Goal: Task Accomplishment & Management: Manage account settings

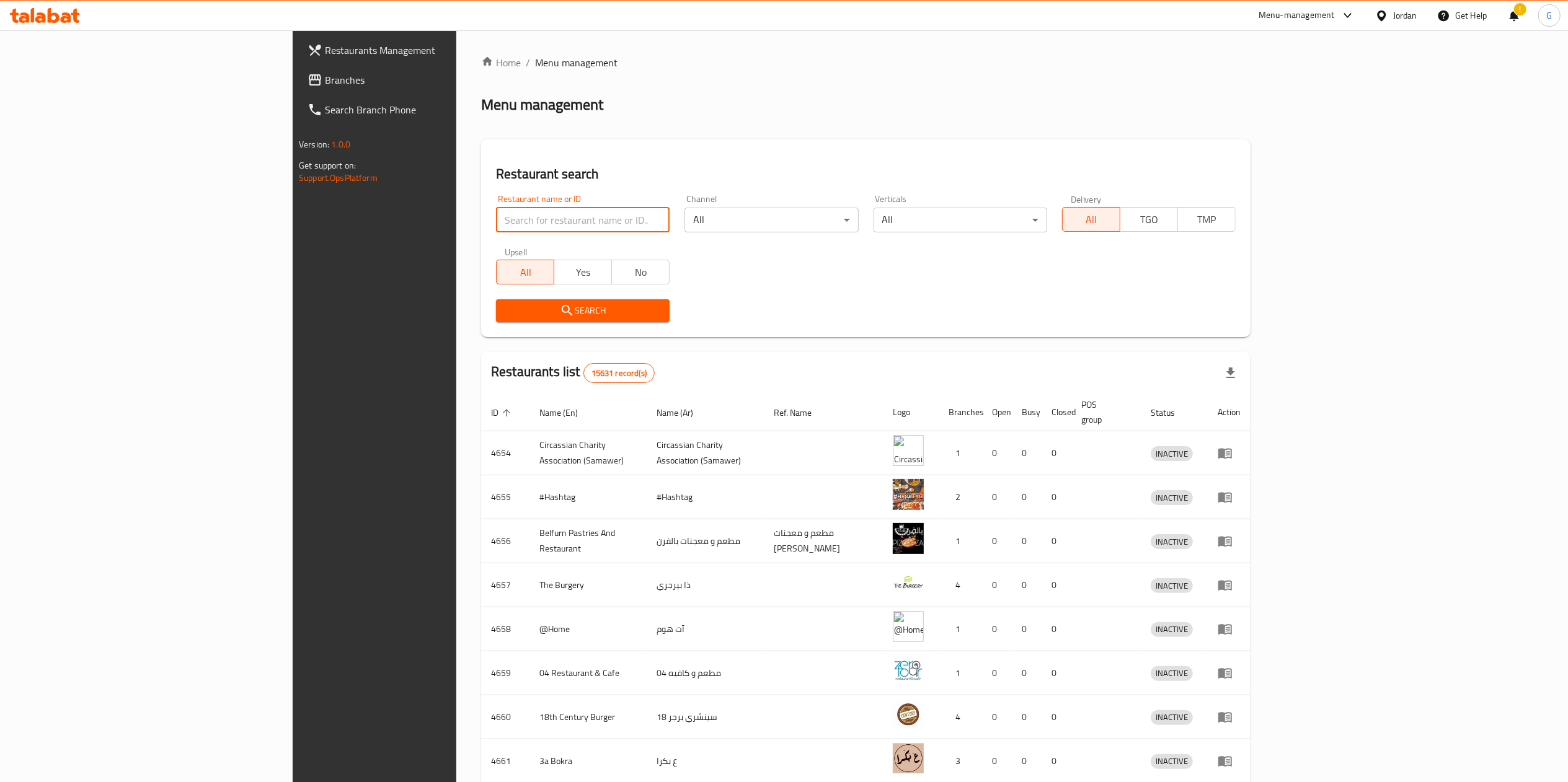
click at [496, 231] on input "search" at bounding box center [583, 220] width 174 height 25
click button "Search" at bounding box center [583, 311] width 174 height 23
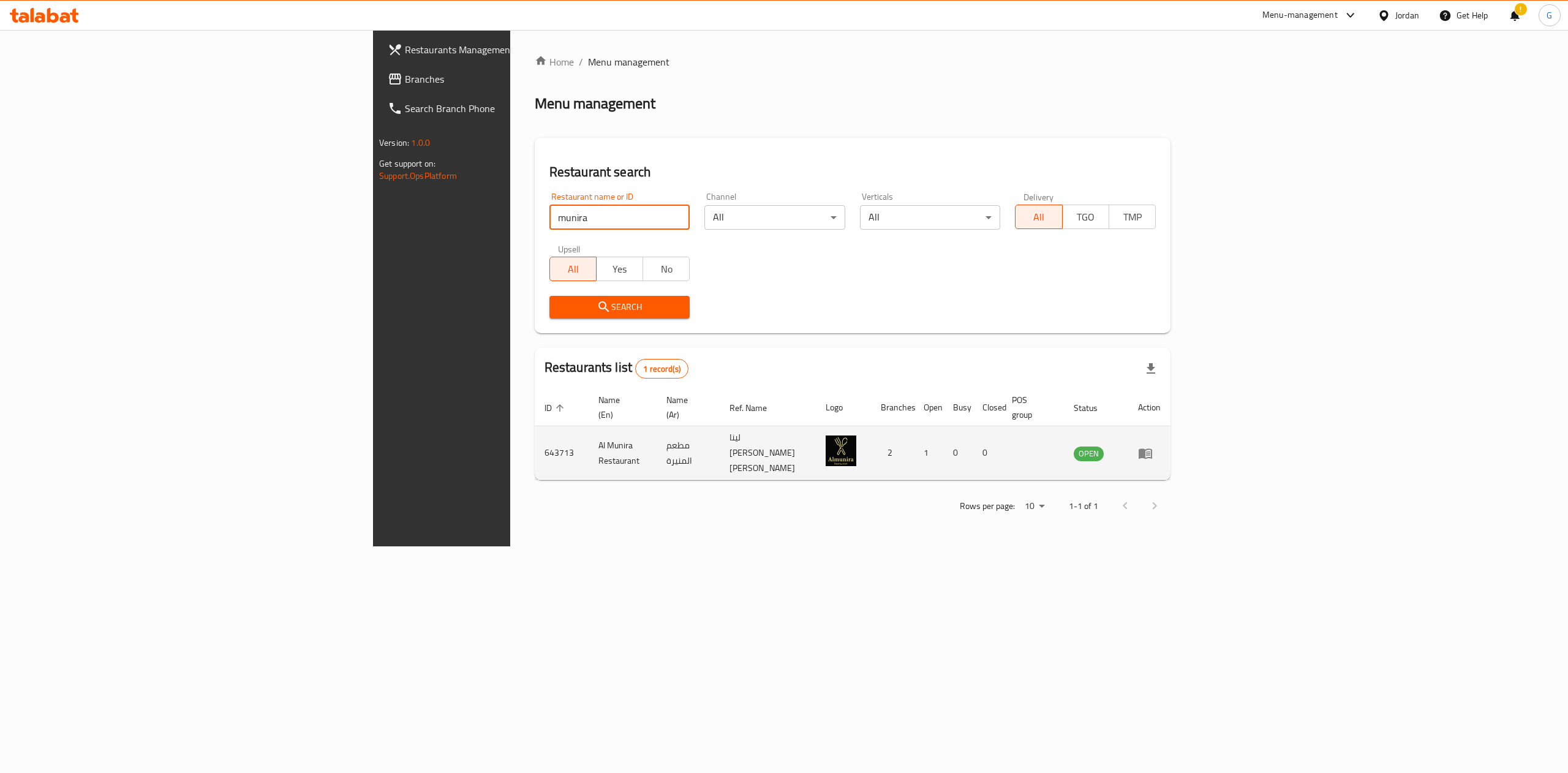
click at [535, 439] on td "643713" at bounding box center [561, 453] width 54 height 54
copy td "643713"
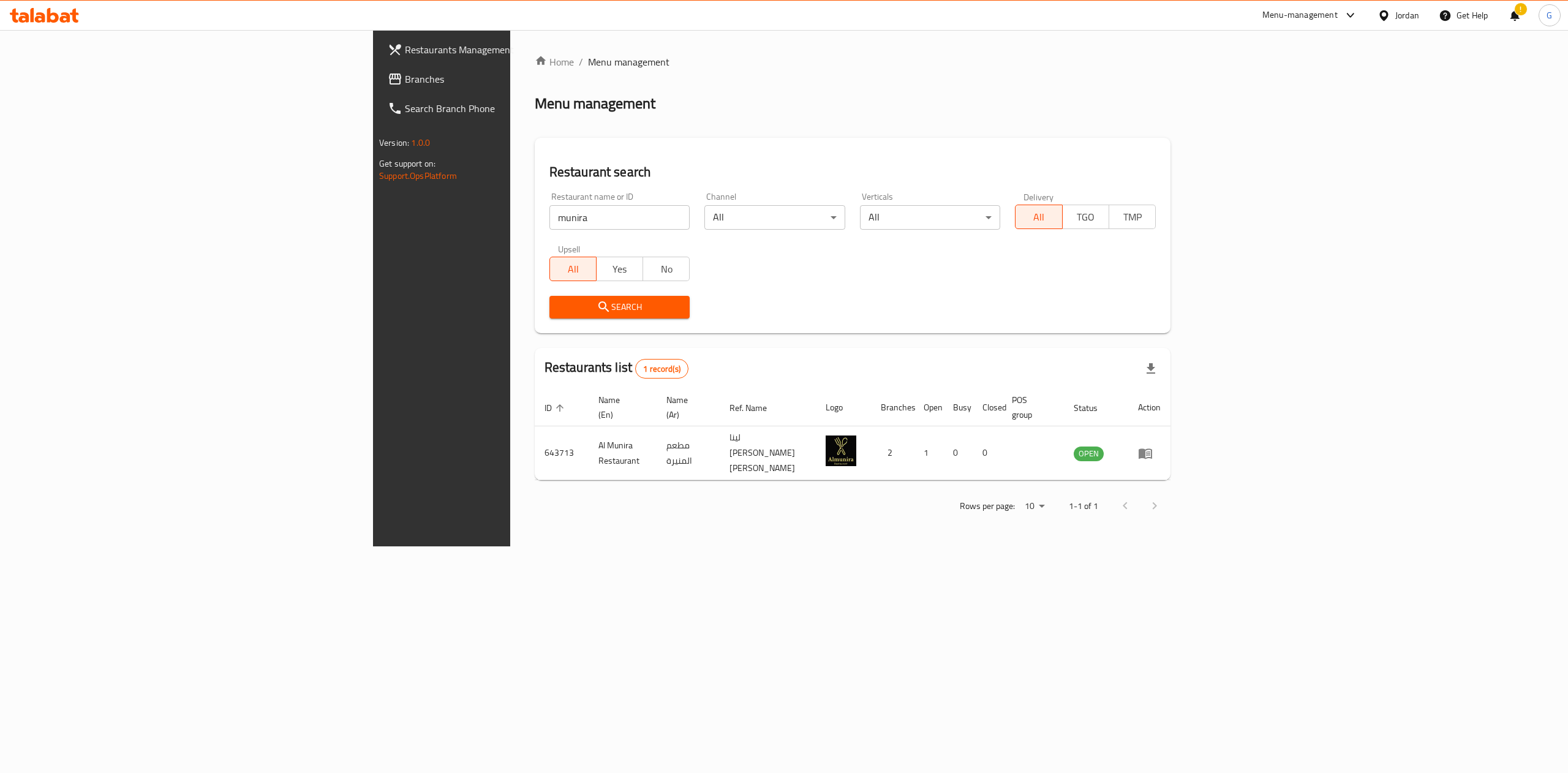
click at [549, 221] on input "munira" at bounding box center [619, 217] width 141 height 25
click button "Search" at bounding box center [619, 308] width 141 height 23
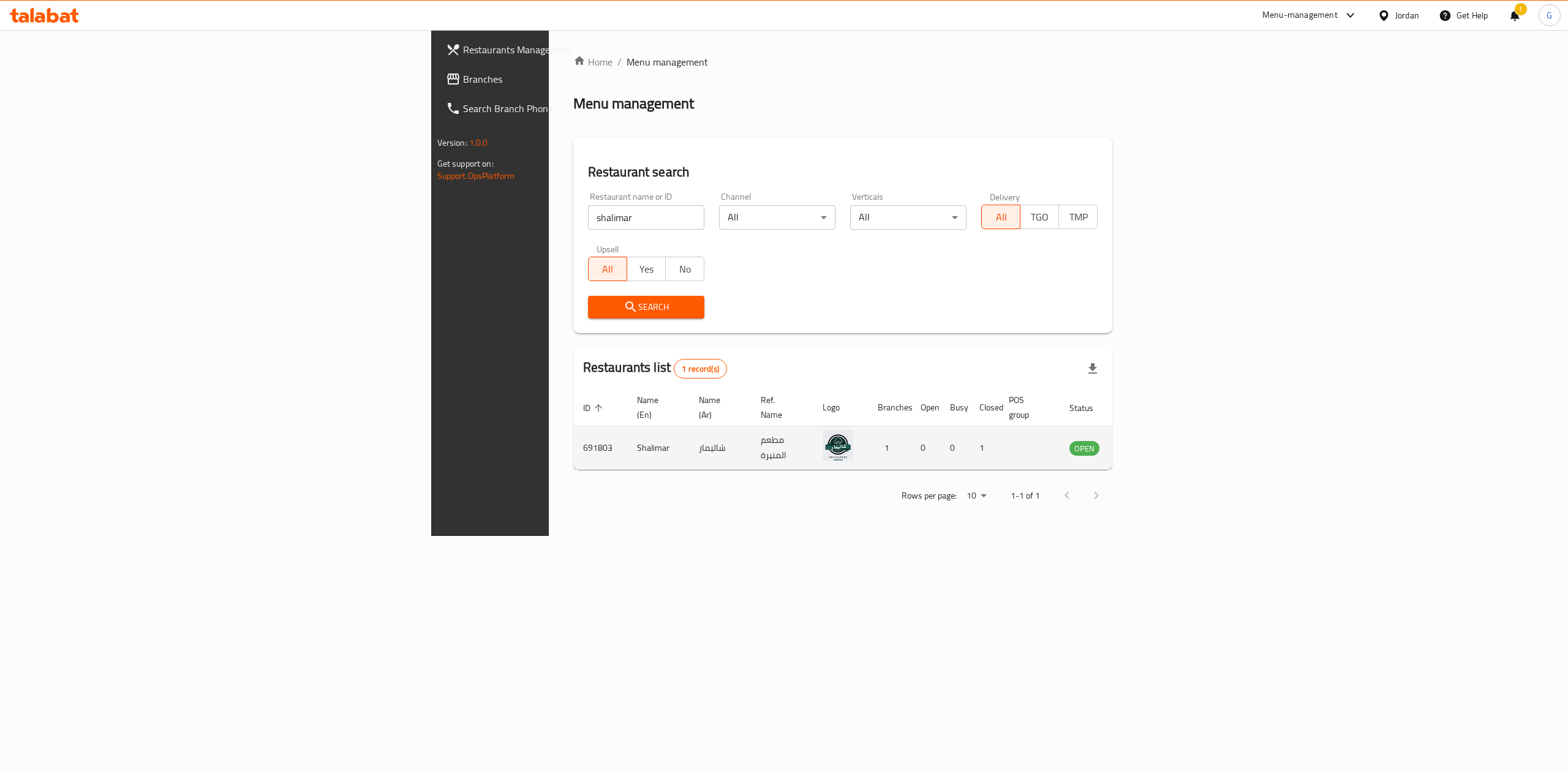
click at [574, 431] on td "691803" at bounding box center [600, 448] width 54 height 43
copy td "691803"
click at [588, 228] on input "shalimar" at bounding box center [645, 217] width 116 height 25
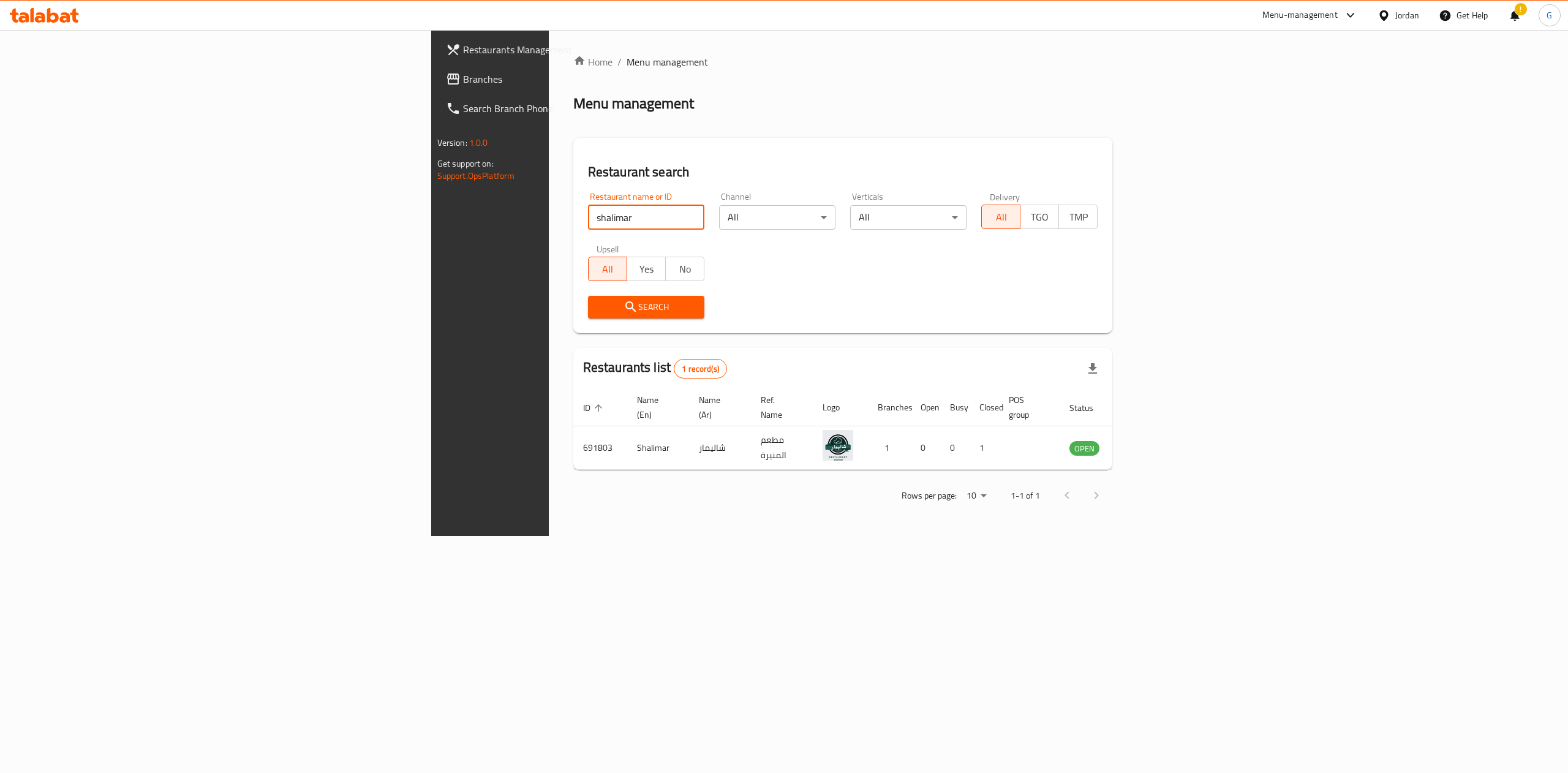
click at [588, 228] on input "shalimar" at bounding box center [645, 217] width 116 height 25
type input "green apple"
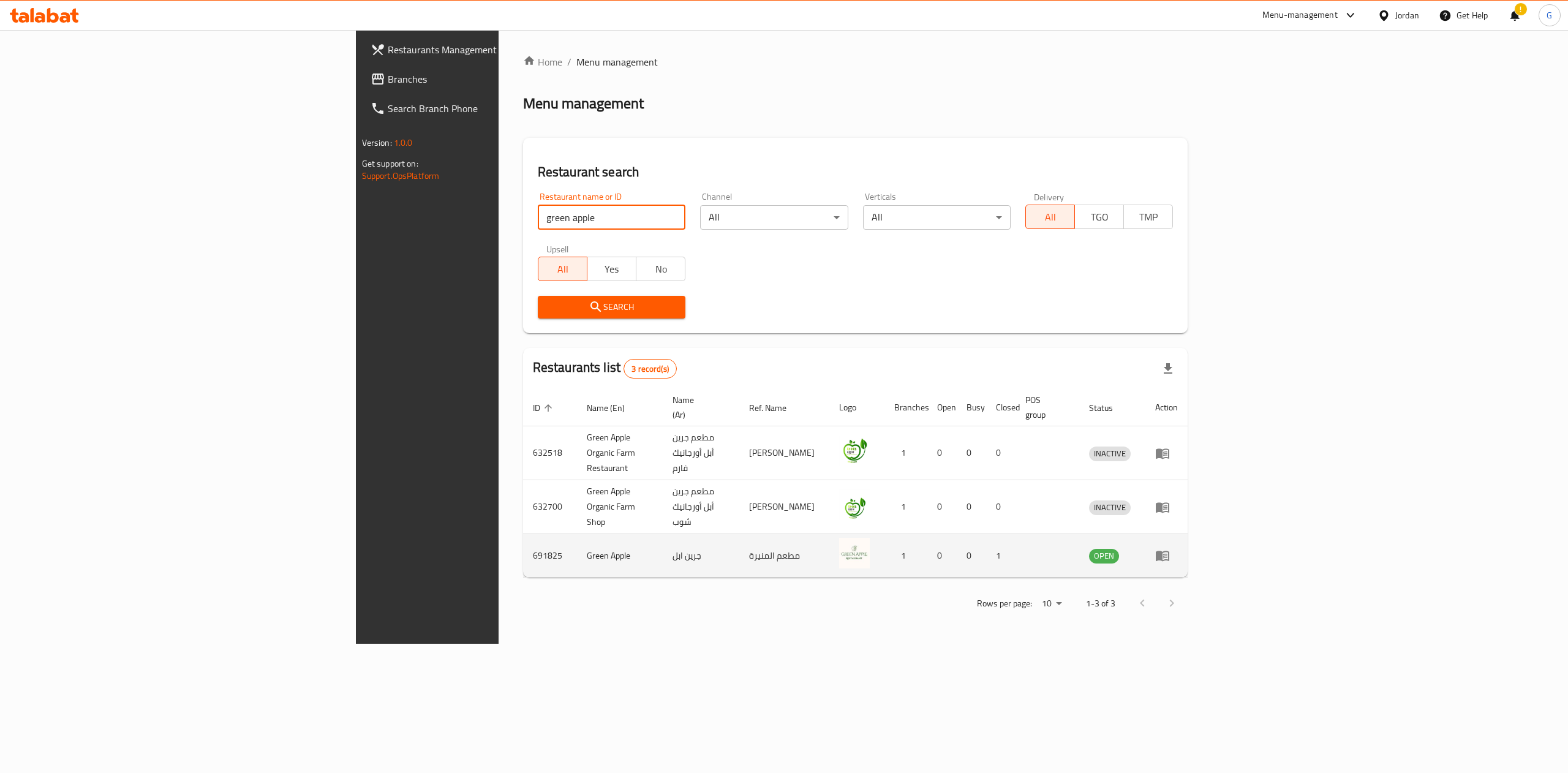
click at [523, 534] on td "691825" at bounding box center [549, 556] width 54 height 43
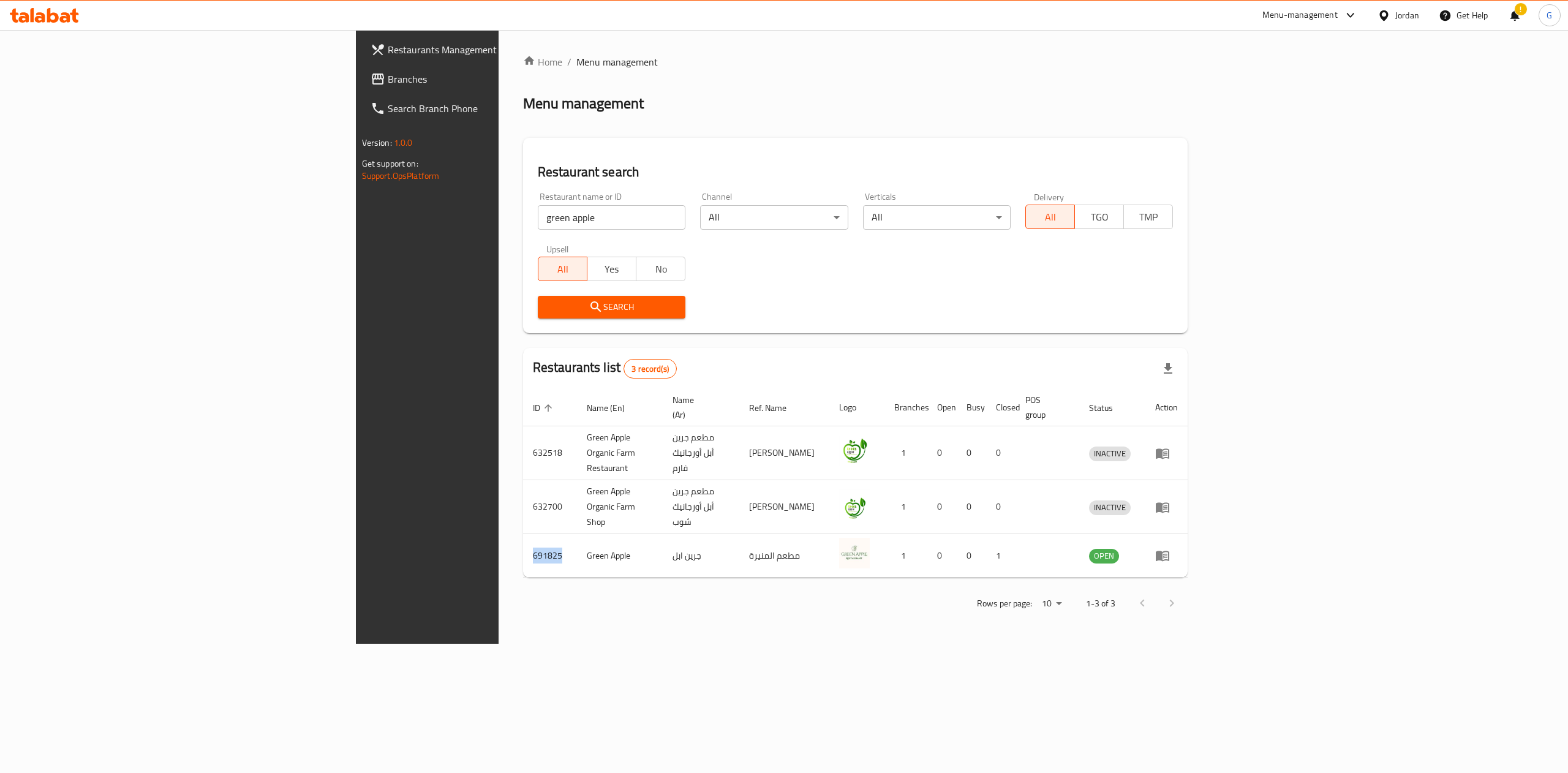
copy td "691825"
click at [49, 9] on icon at bounding box center [53, 15] width 11 height 15
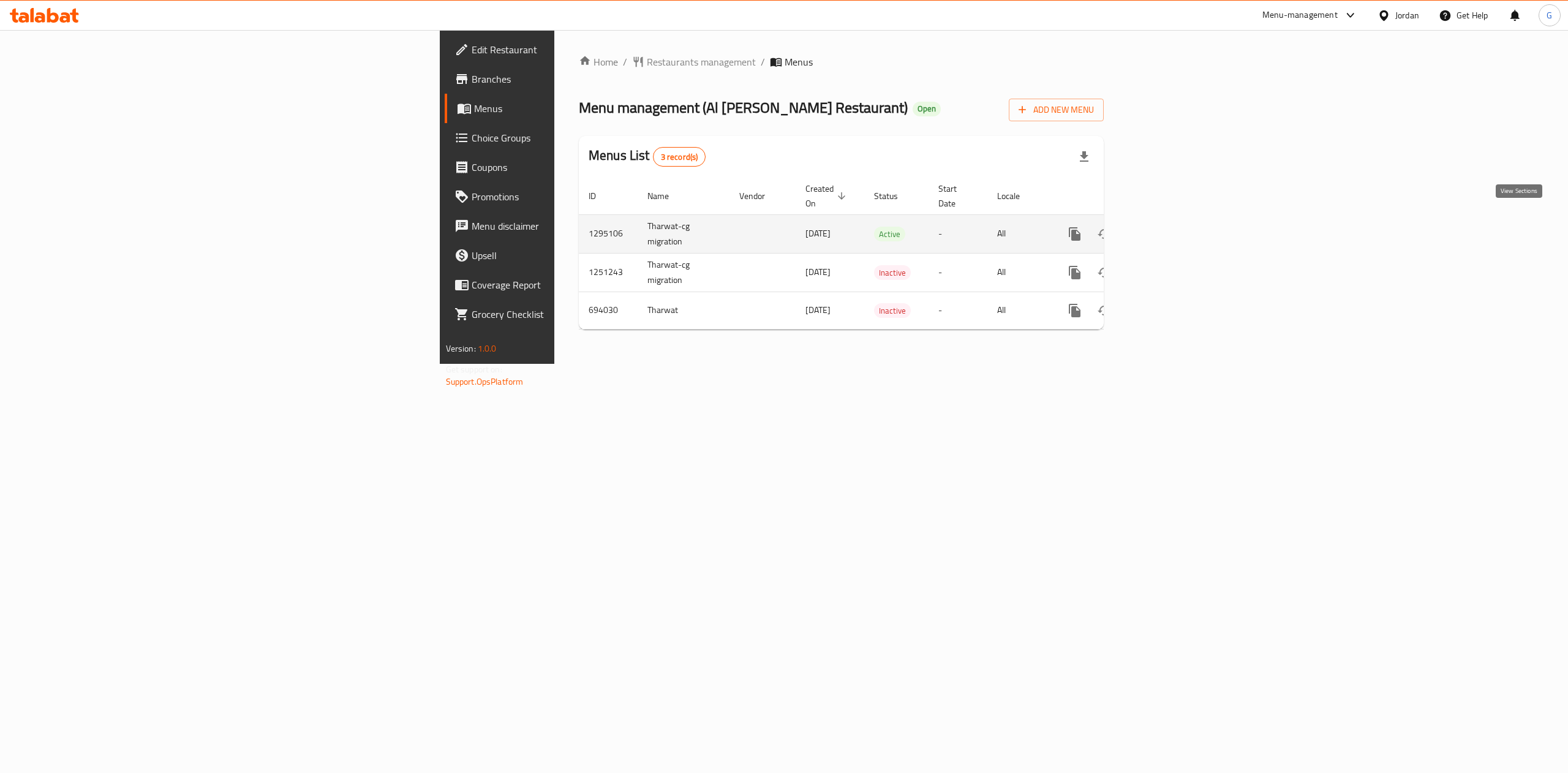
click at [1177, 219] on link "enhanced table" at bounding box center [1162, 233] width 29 height 29
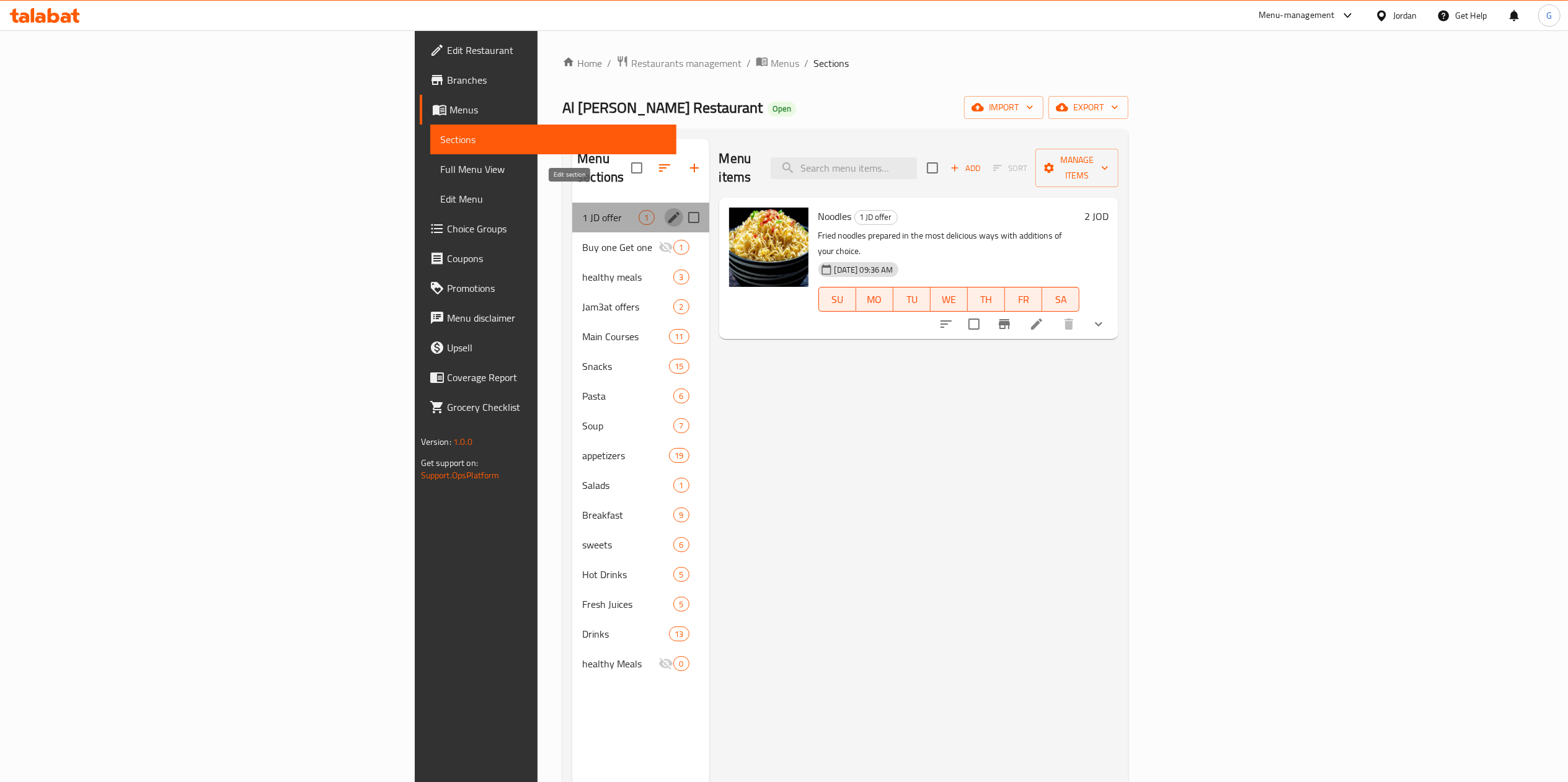
click at [668, 212] on icon "edit" at bounding box center [674, 218] width 11 height 11
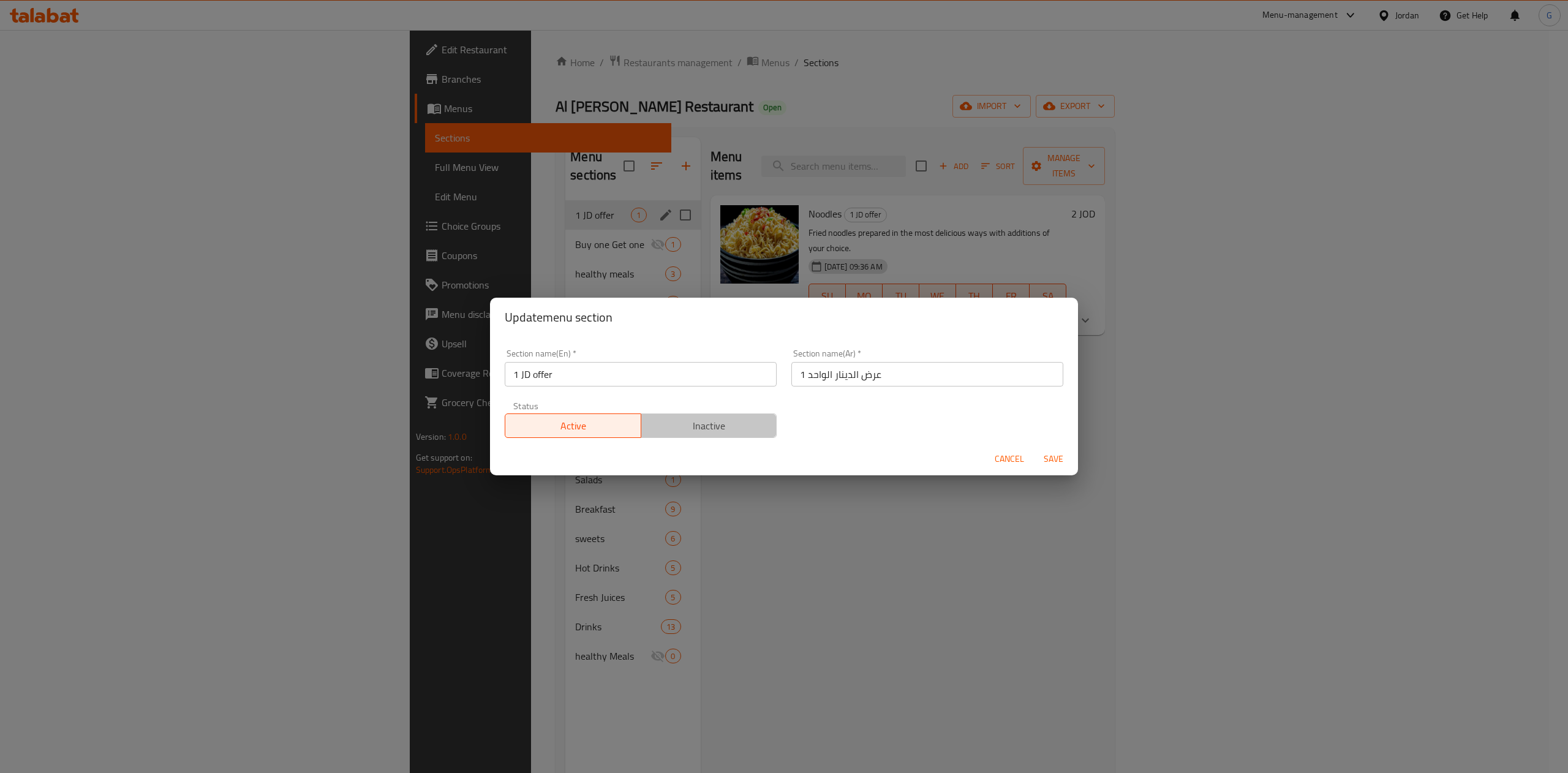
click at [705, 427] on span "Inactive" at bounding box center [709, 426] width 126 height 18
click at [1064, 463] on span "Save" at bounding box center [1053, 459] width 29 height 15
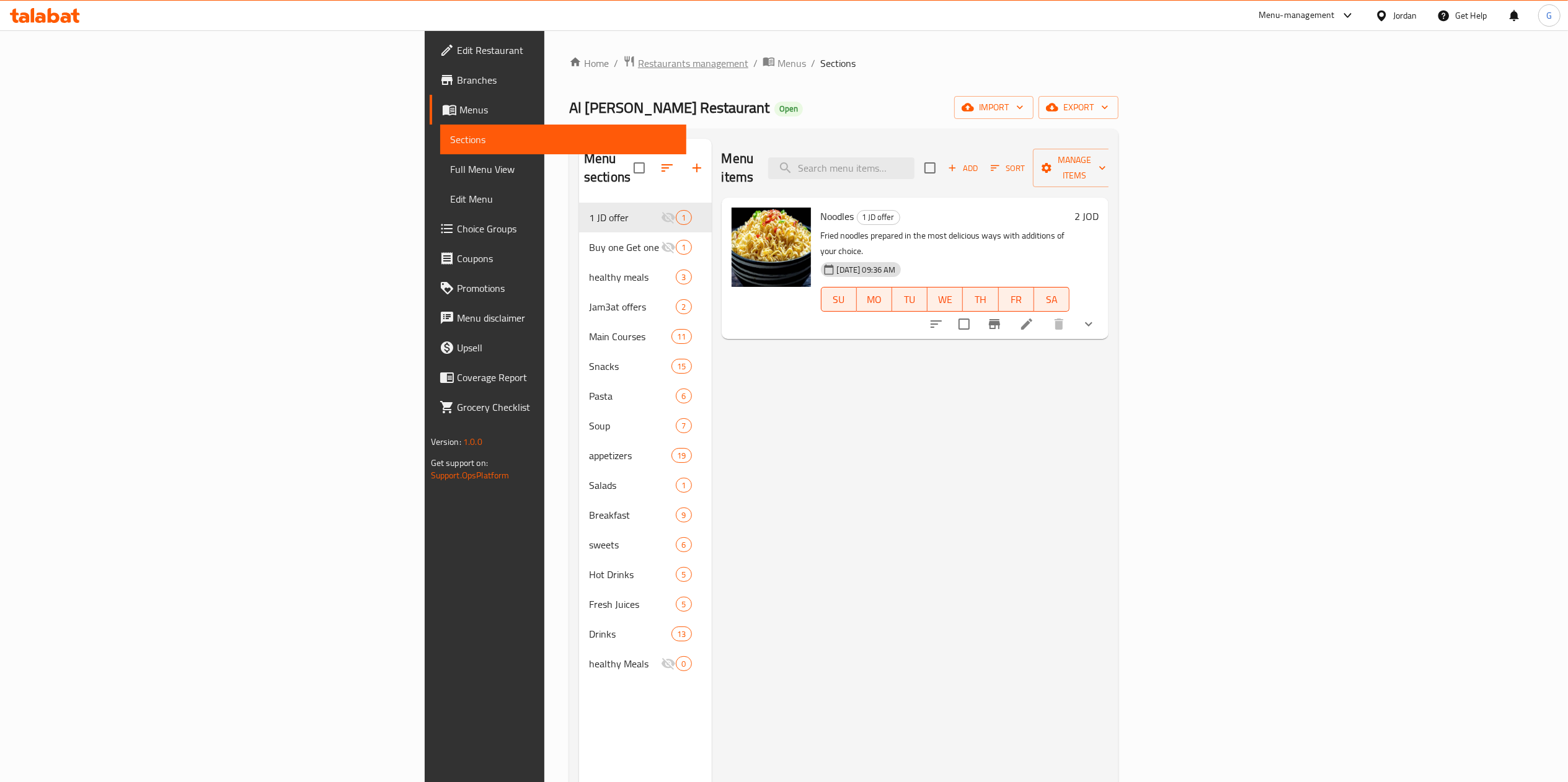
click at [638, 57] on span "Restaurants management" at bounding box center [693, 63] width 111 height 15
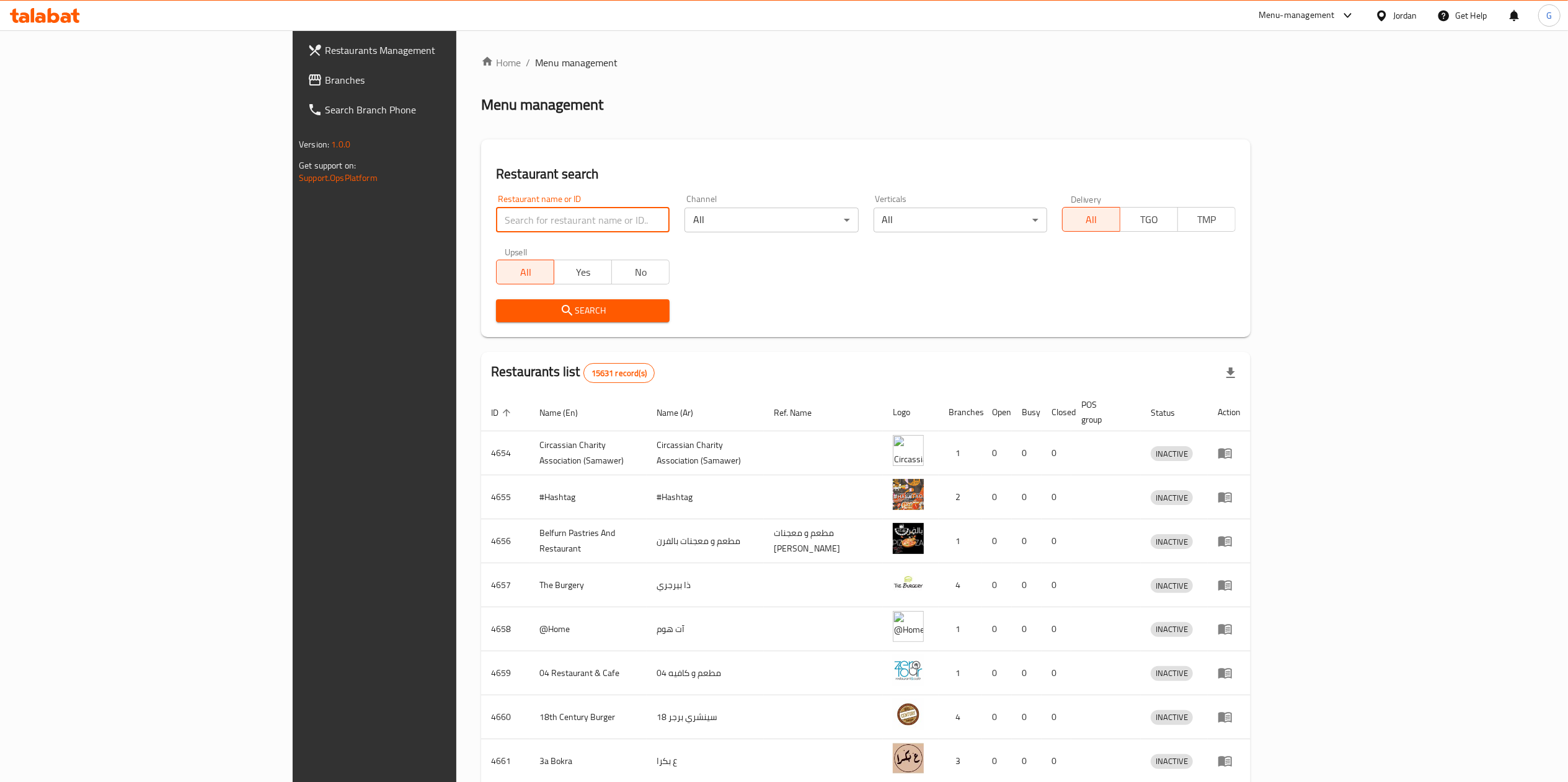
click at [496, 221] on input "search" at bounding box center [583, 220] width 174 height 25
type input "green apple"
click button "Search" at bounding box center [583, 311] width 174 height 23
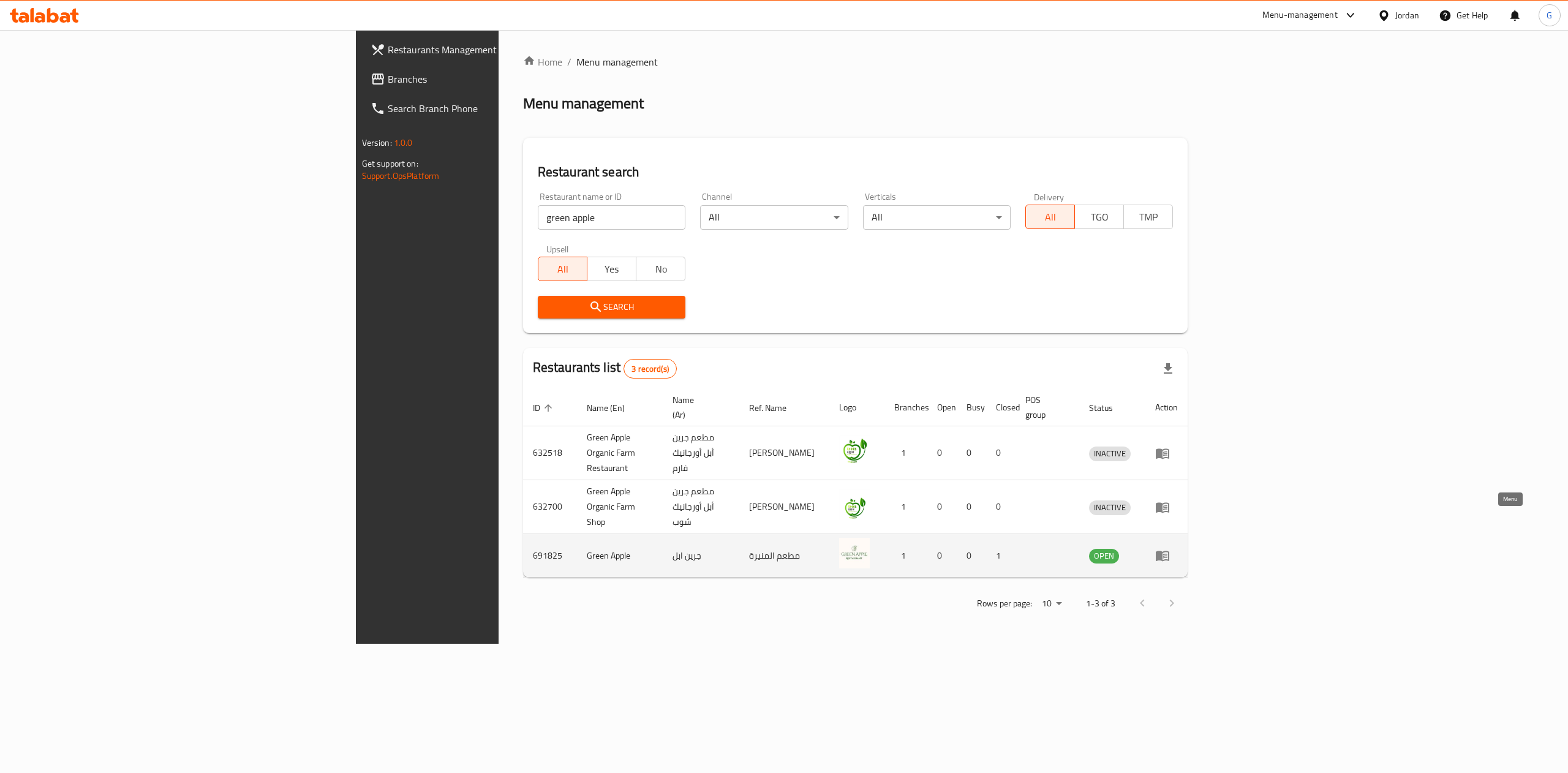
click at [1169, 551] on icon "enhanced table" at bounding box center [1162, 556] width 13 height 10
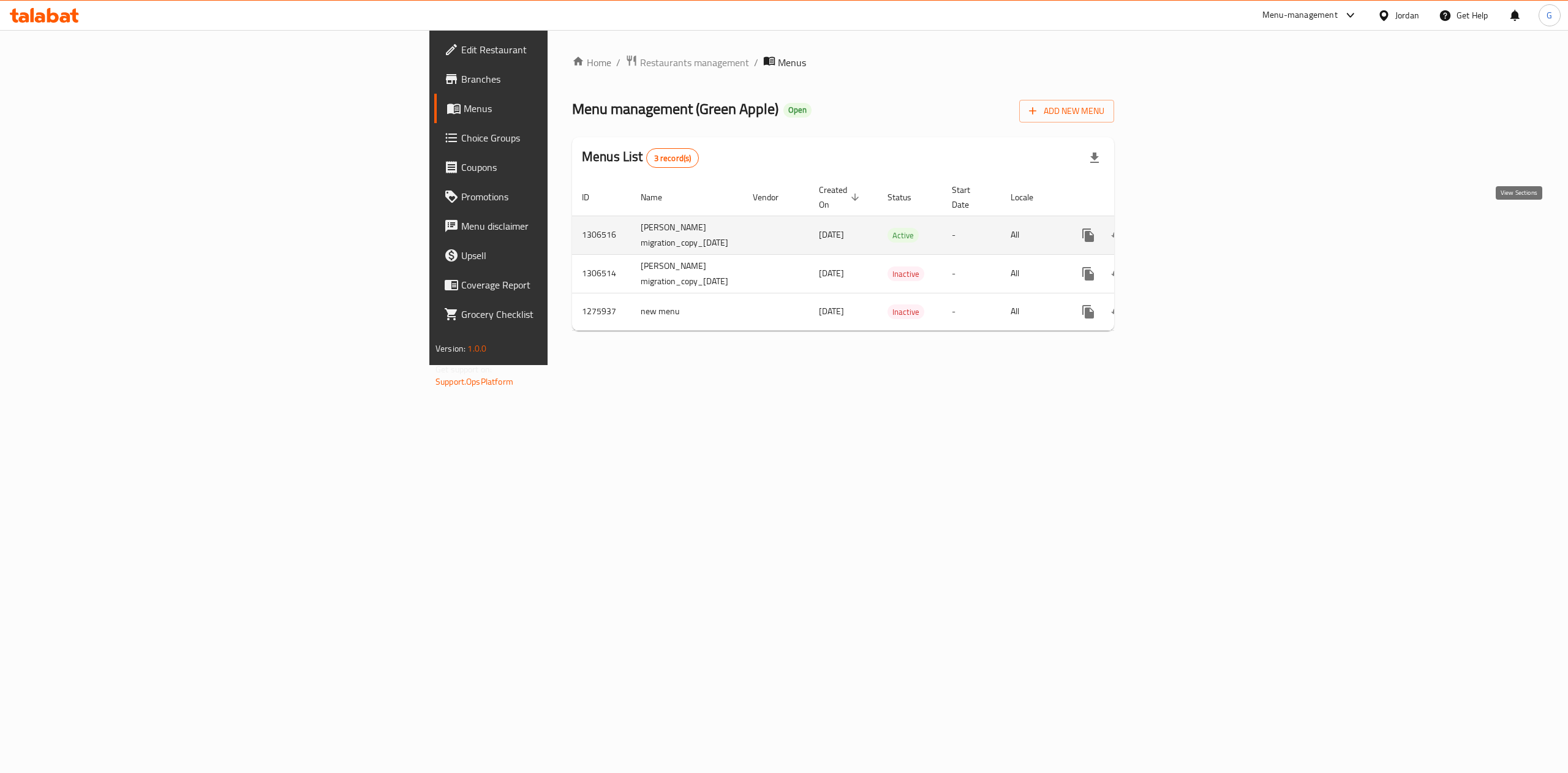
click at [1182, 229] on icon "enhanced table" at bounding box center [1176, 235] width 11 height 11
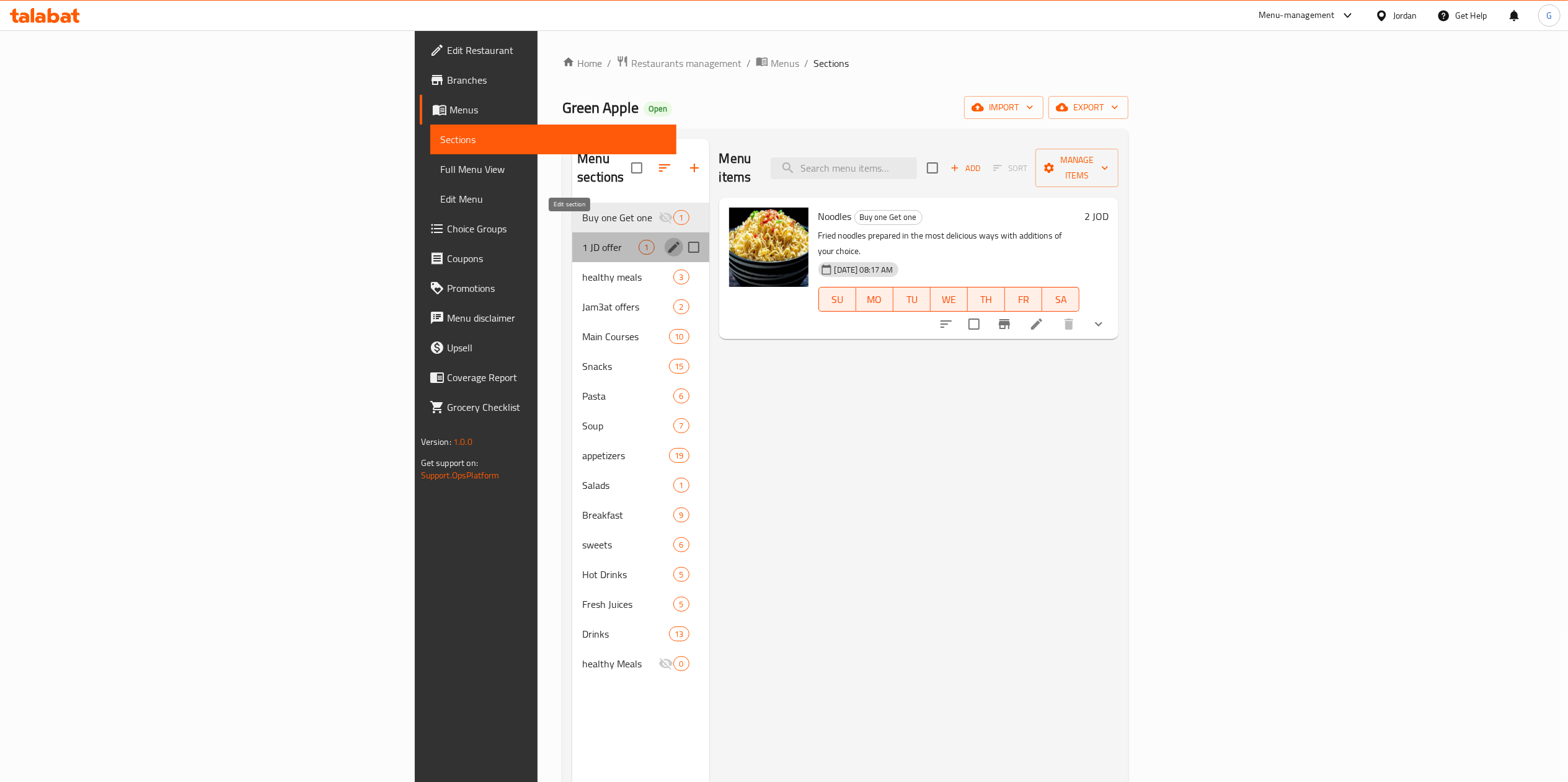
click at [668, 242] on icon "edit" at bounding box center [674, 247] width 11 height 11
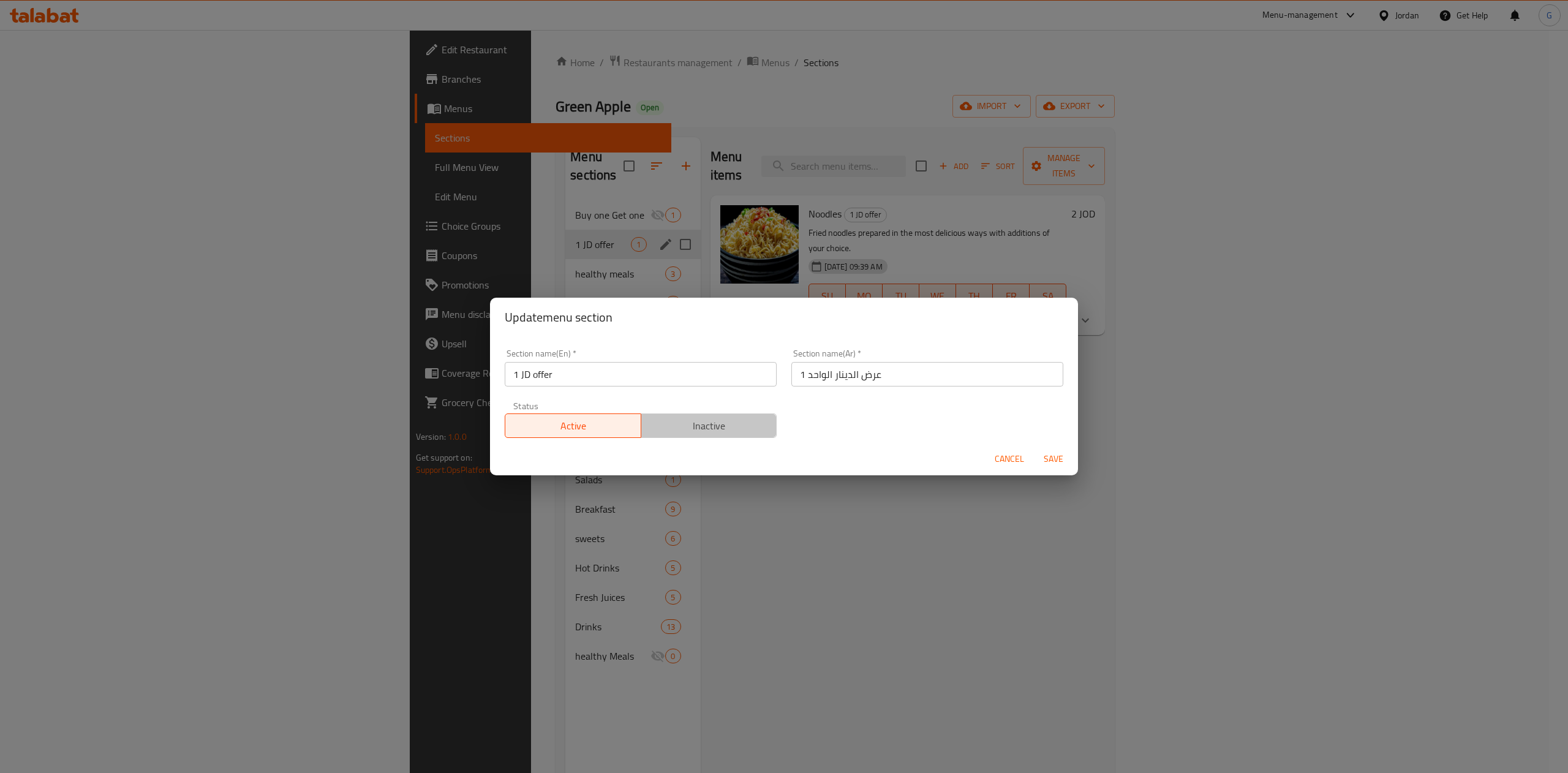
click at [710, 426] on span "Inactive" at bounding box center [709, 426] width 126 height 18
click at [1055, 453] on span "Save" at bounding box center [1053, 459] width 29 height 15
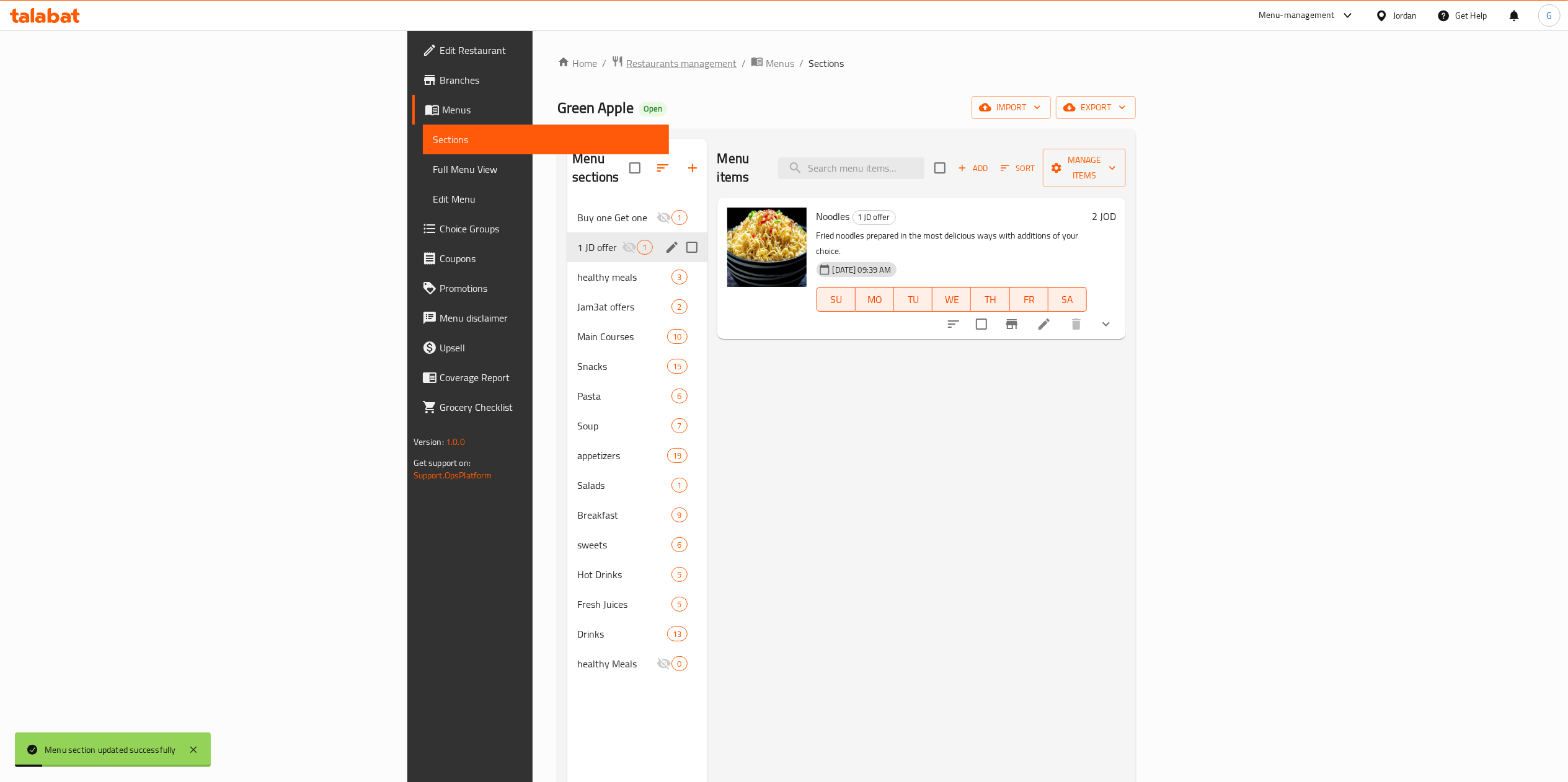
click at [626, 64] on span "Restaurants management" at bounding box center [682, 63] width 111 height 15
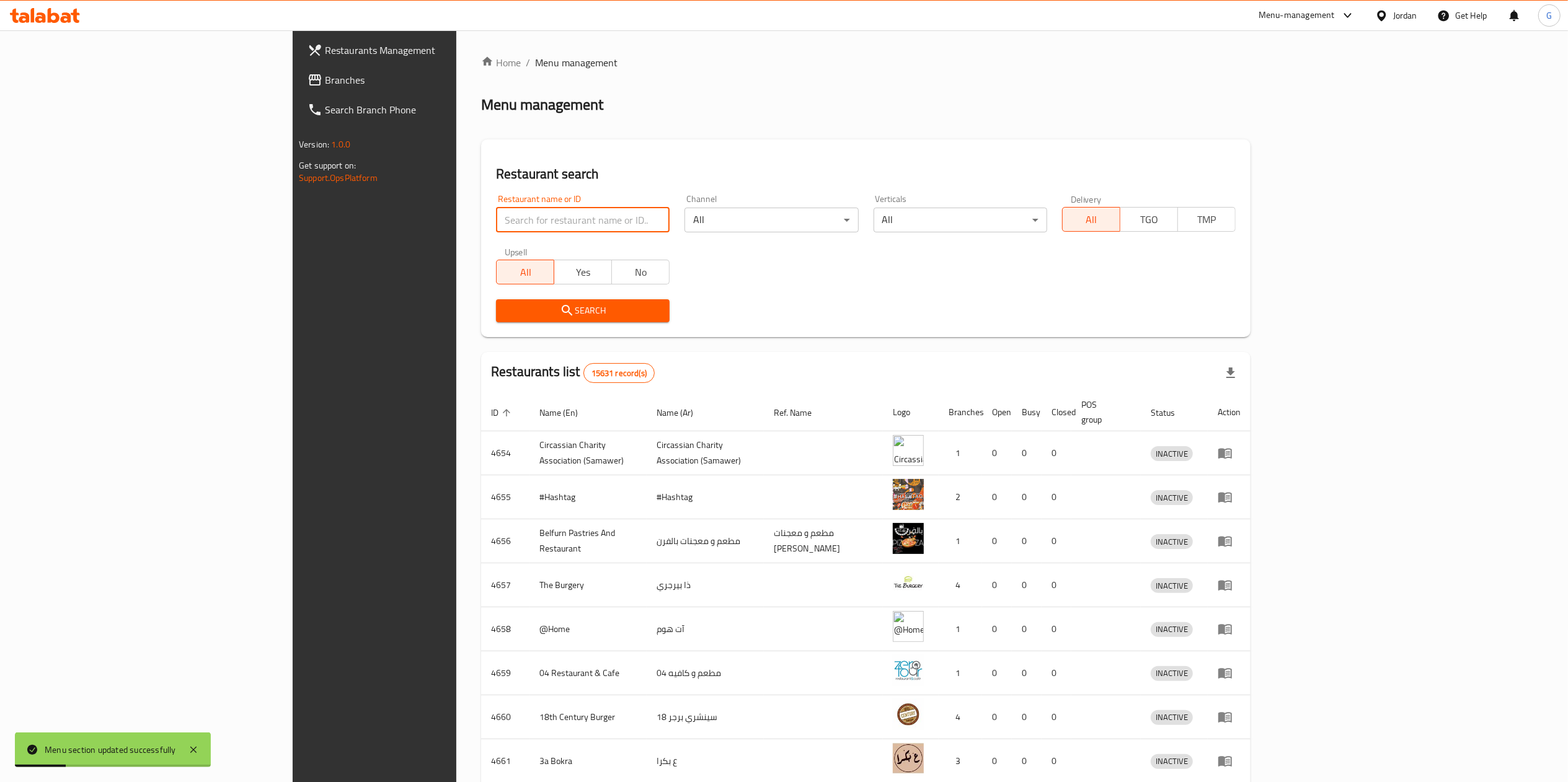
click at [511, 225] on input "search" at bounding box center [583, 220] width 174 height 25
type input "shalimar"
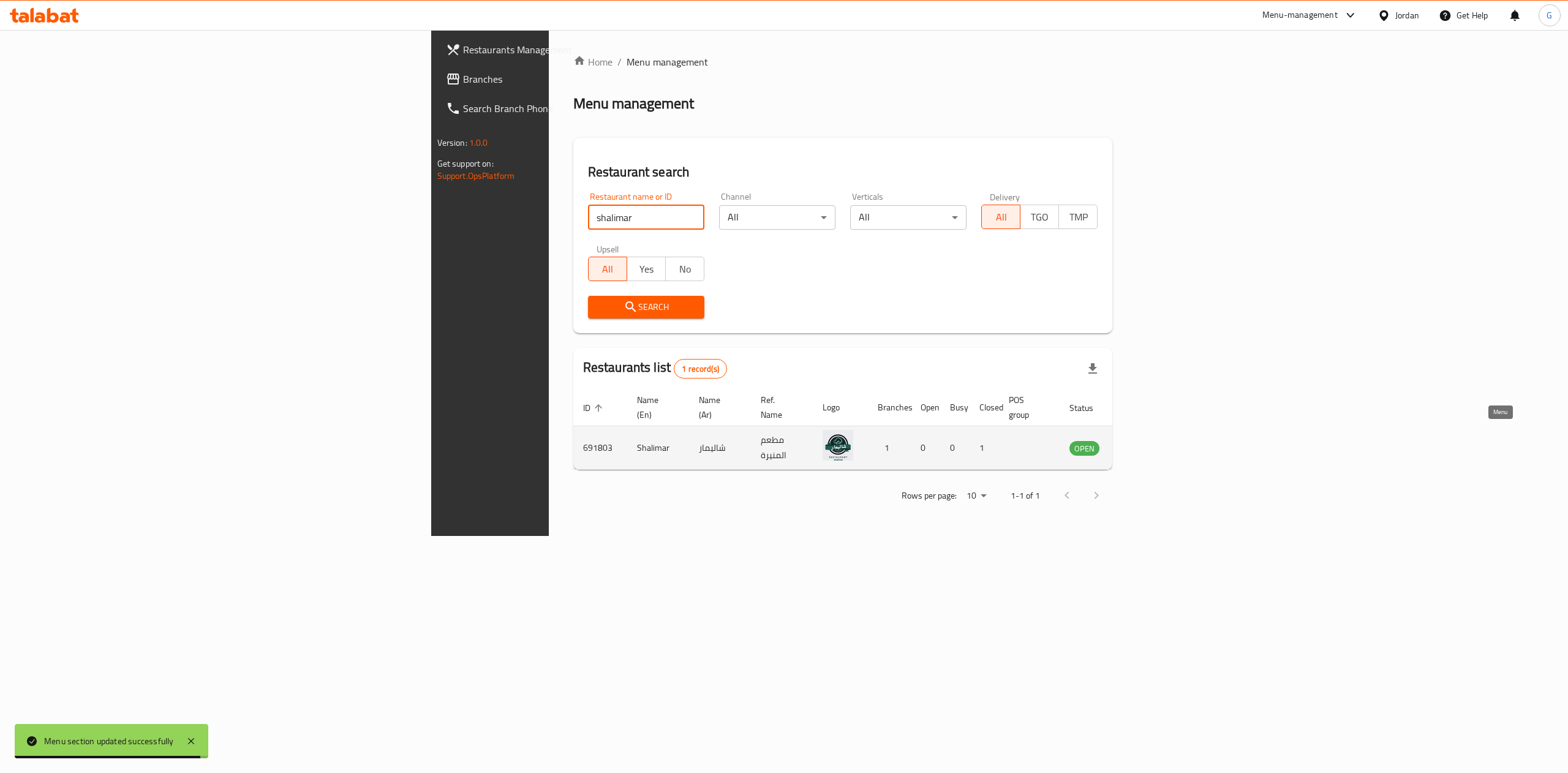
click at [1148, 444] on icon "enhanced table" at bounding box center [1141, 448] width 13 height 10
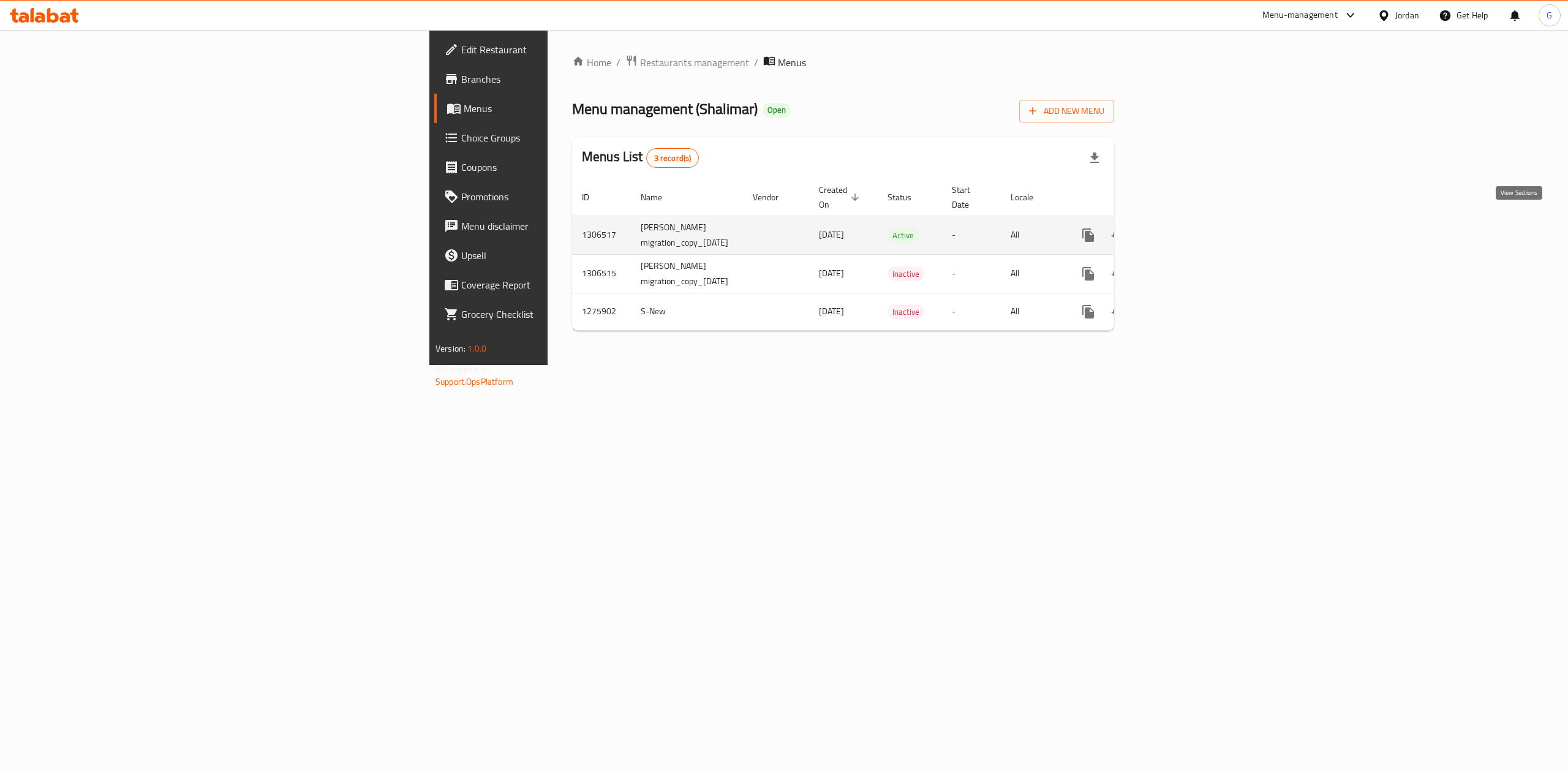
click at [1182, 229] on icon "enhanced table" at bounding box center [1176, 235] width 11 height 11
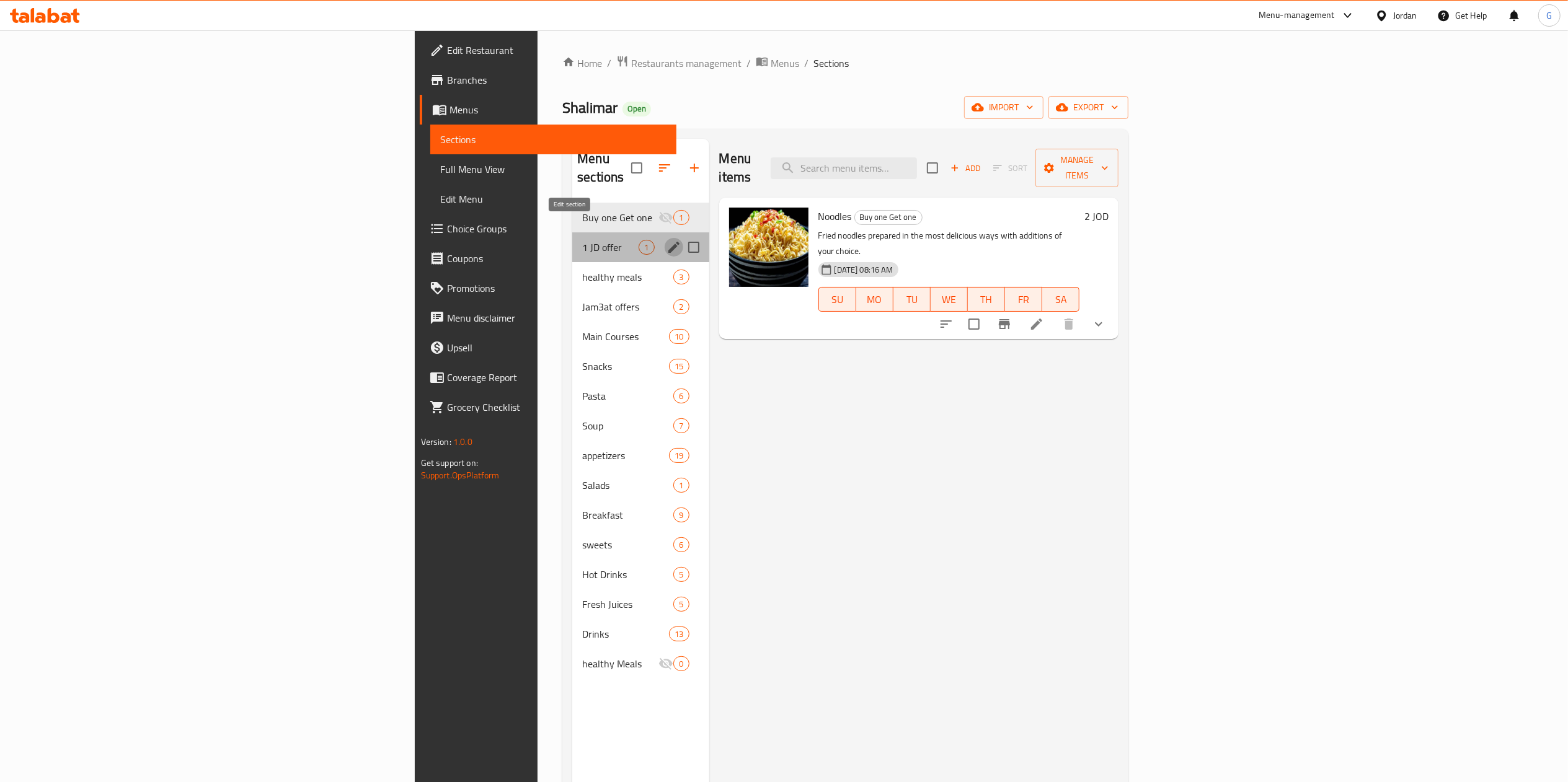
click at [668, 242] on icon "edit" at bounding box center [674, 247] width 11 height 11
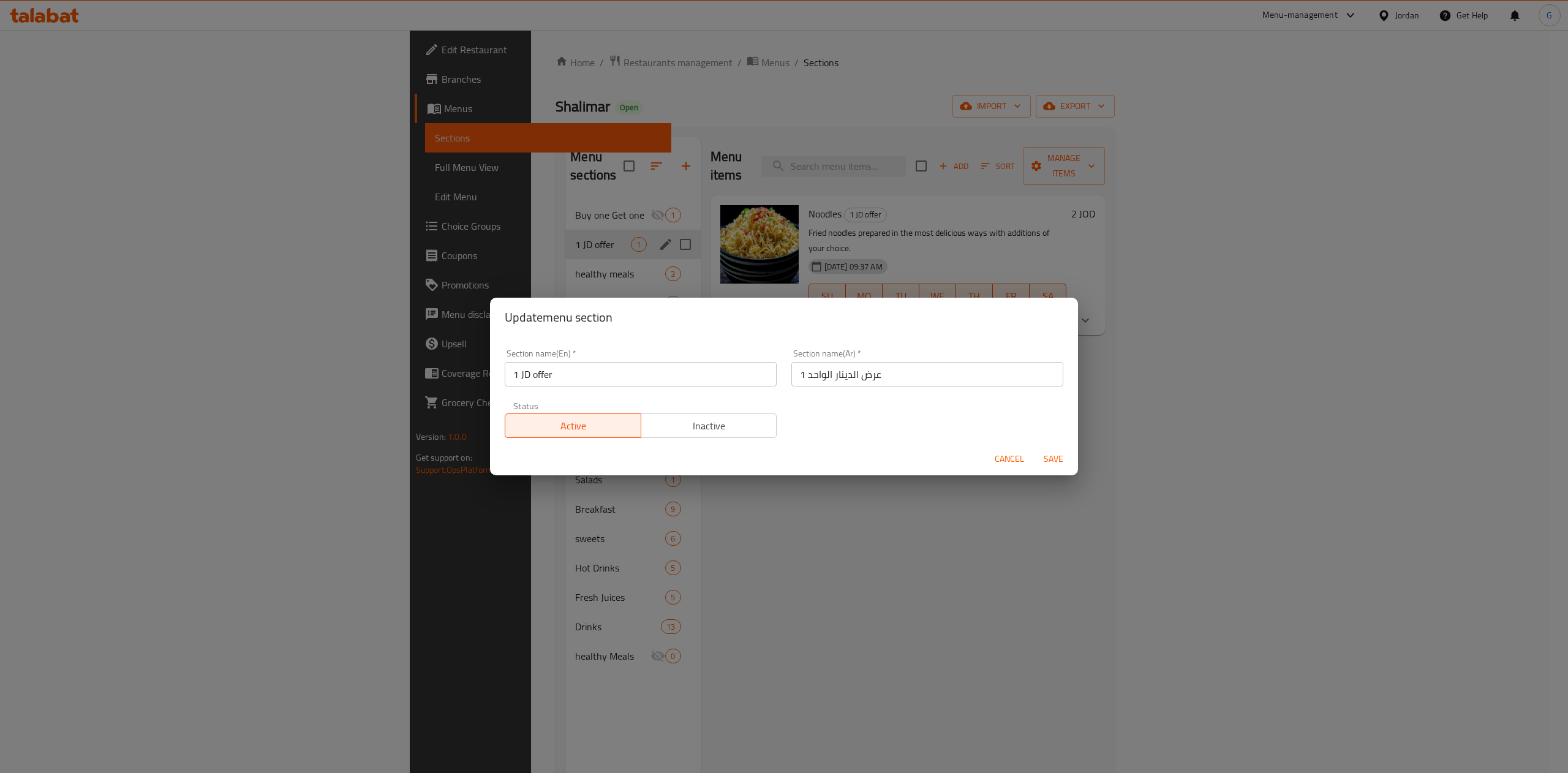
drag, startPoint x: 750, startPoint y: 438, endPoint x: 731, endPoint y: 429, distance: 21.0
click at [731, 429] on div "Status Active Inactive" at bounding box center [641, 419] width 287 height 52
click at [731, 429] on span "Inactive" at bounding box center [709, 426] width 126 height 18
click at [1055, 458] on span "Save" at bounding box center [1053, 459] width 29 height 15
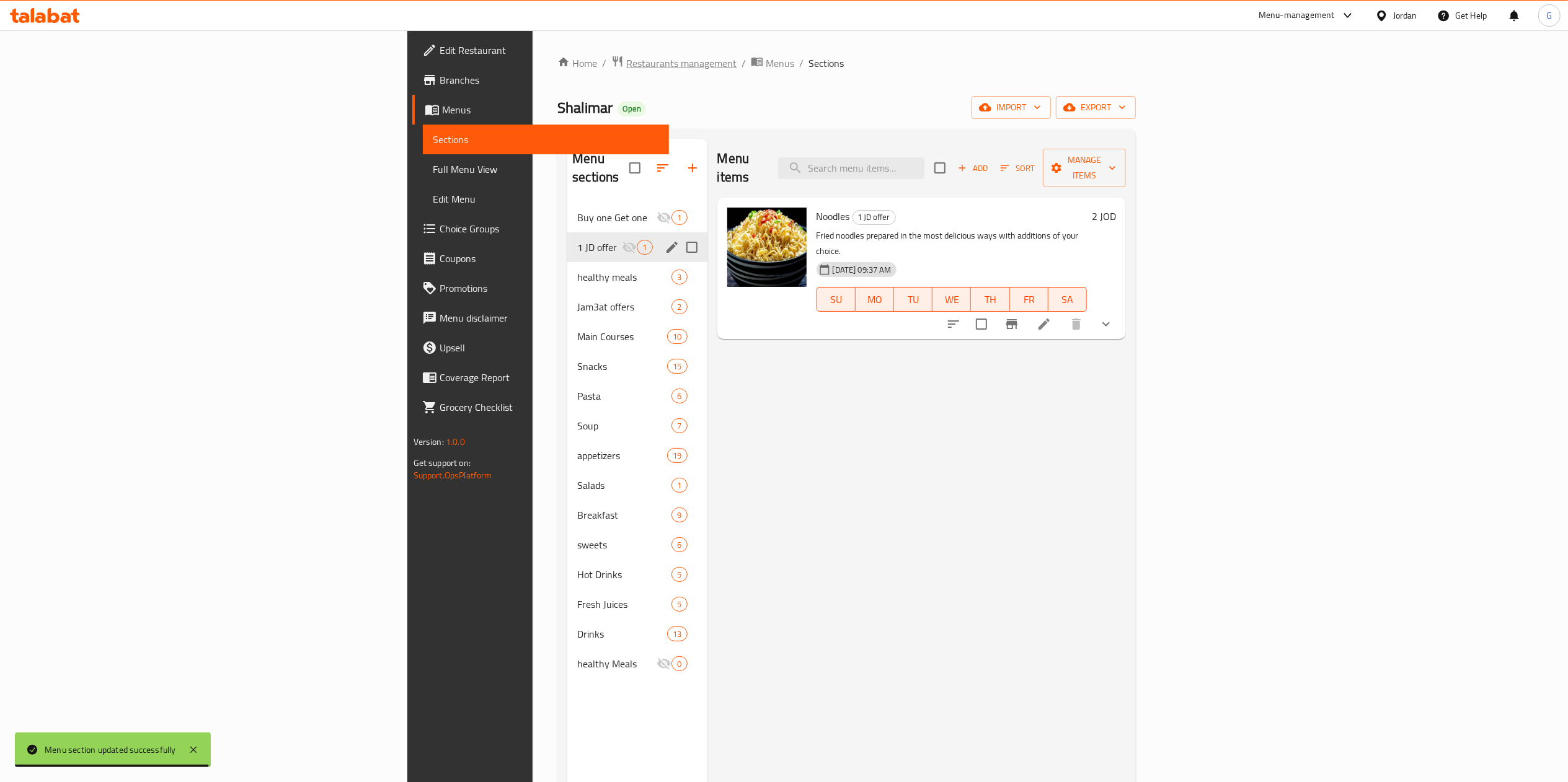
click at [626, 61] on span "Restaurants management" at bounding box center [682, 63] width 111 height 15
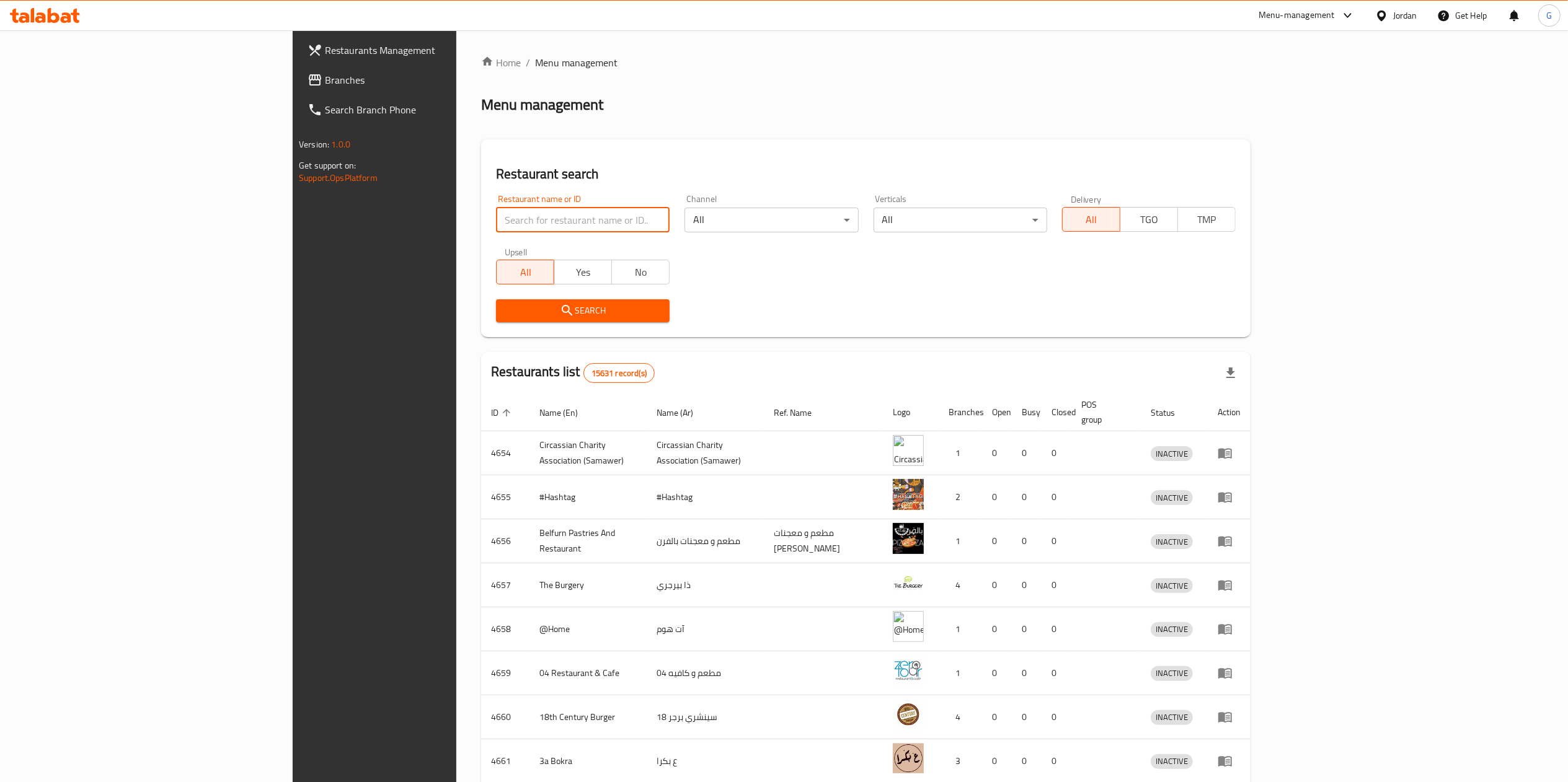
click at [496, 220] on input "search" at bounding box center [583, 220] width 174 height 25
type input "fatira time"
click button "Search" at bounding box center [583, 311] width 174 height 23
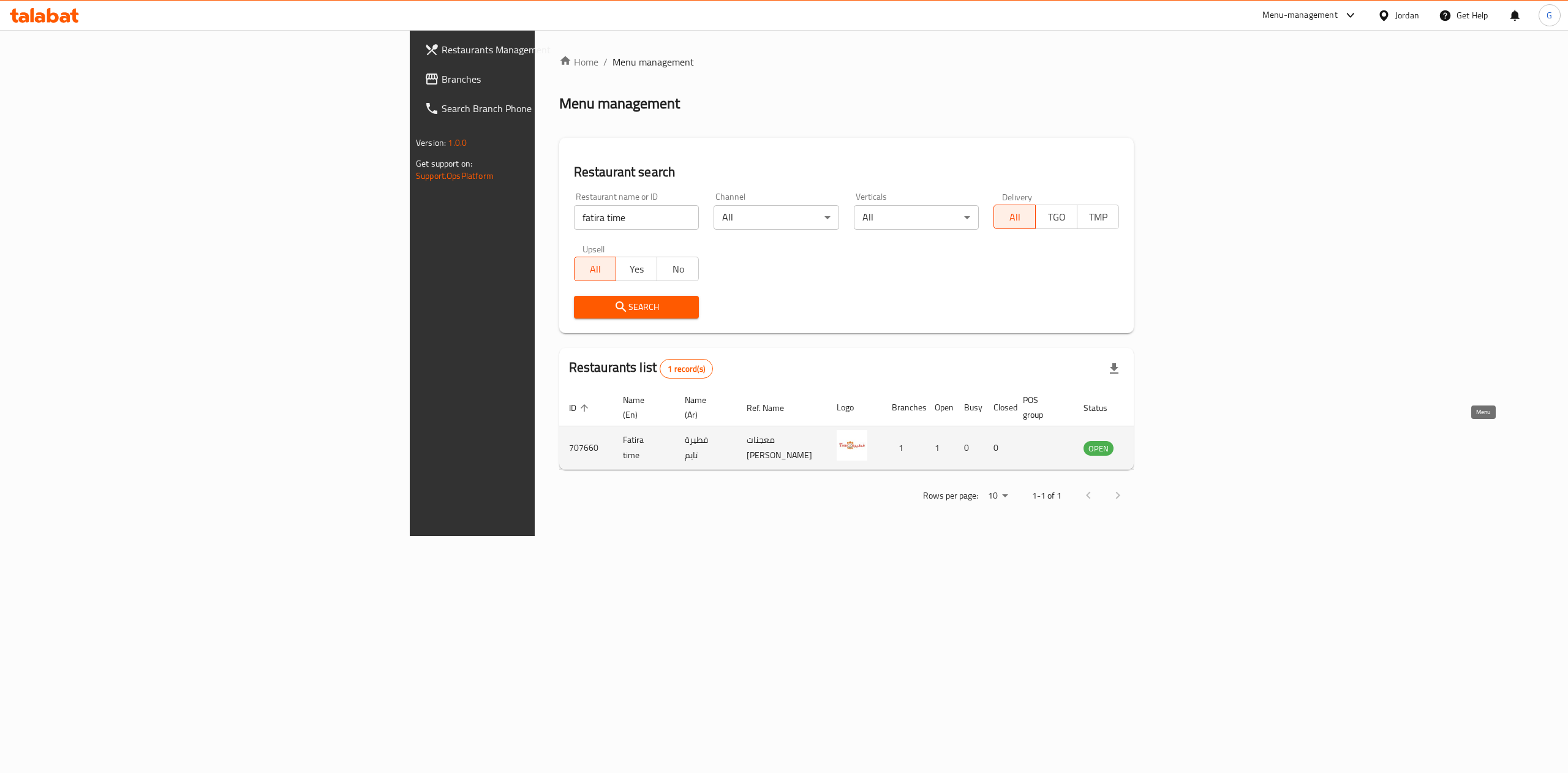
click at [1171, 441] on link "enhanced table" at bounding box center [1159, 448] width 23 height 15
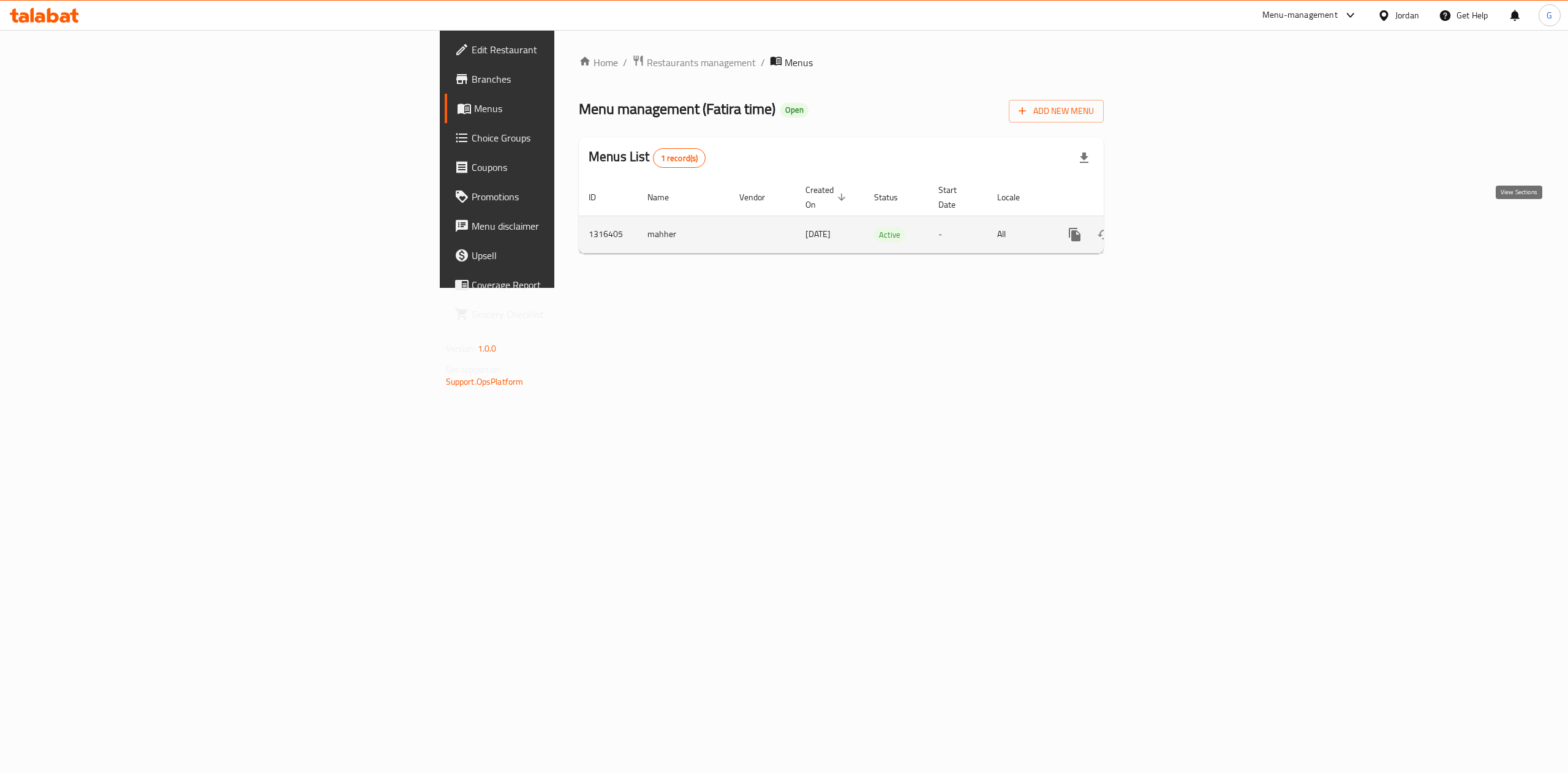
click at [1171, 227] on icon "enhanced table" at bounding box center [1163, 235] width 15 height 15
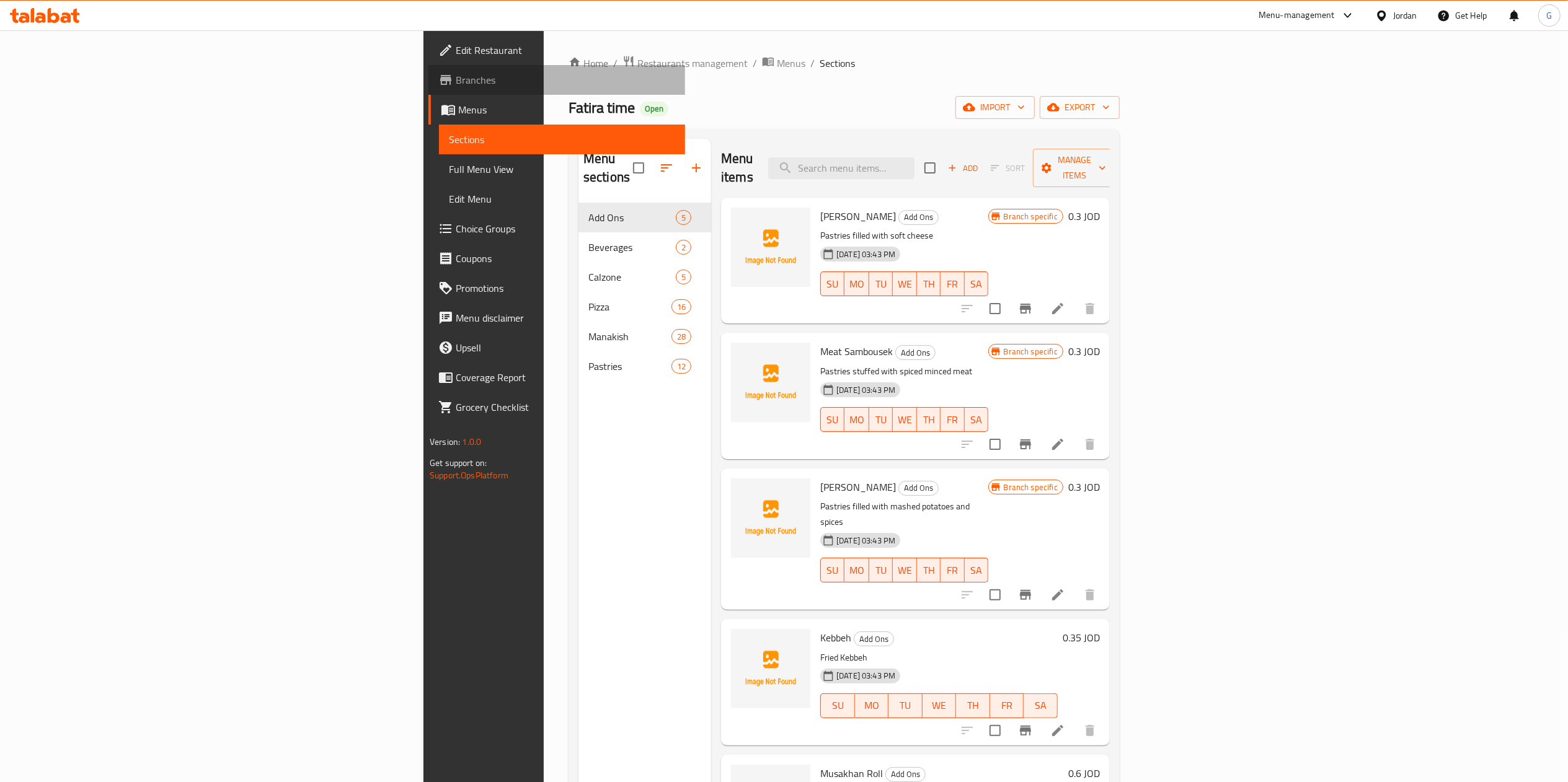
click at [456, 82] on span "Branches" at bounding box center [565, 80] width 220 height 15
